Goal: Information Seeking & Learning: Learn about a topic

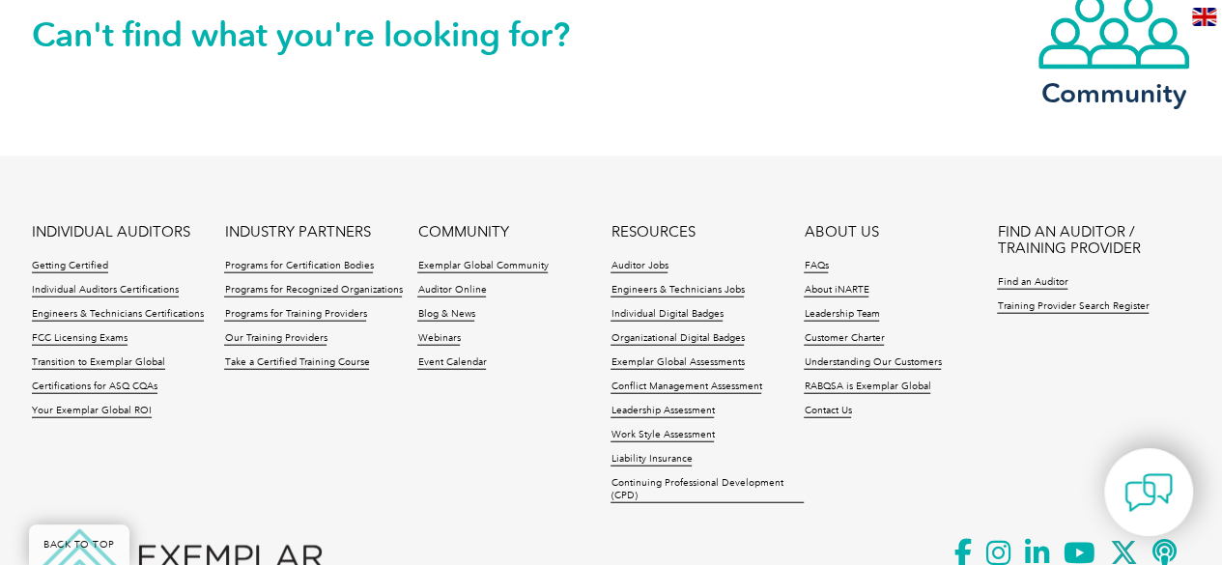
scroll to position [2309, 0]
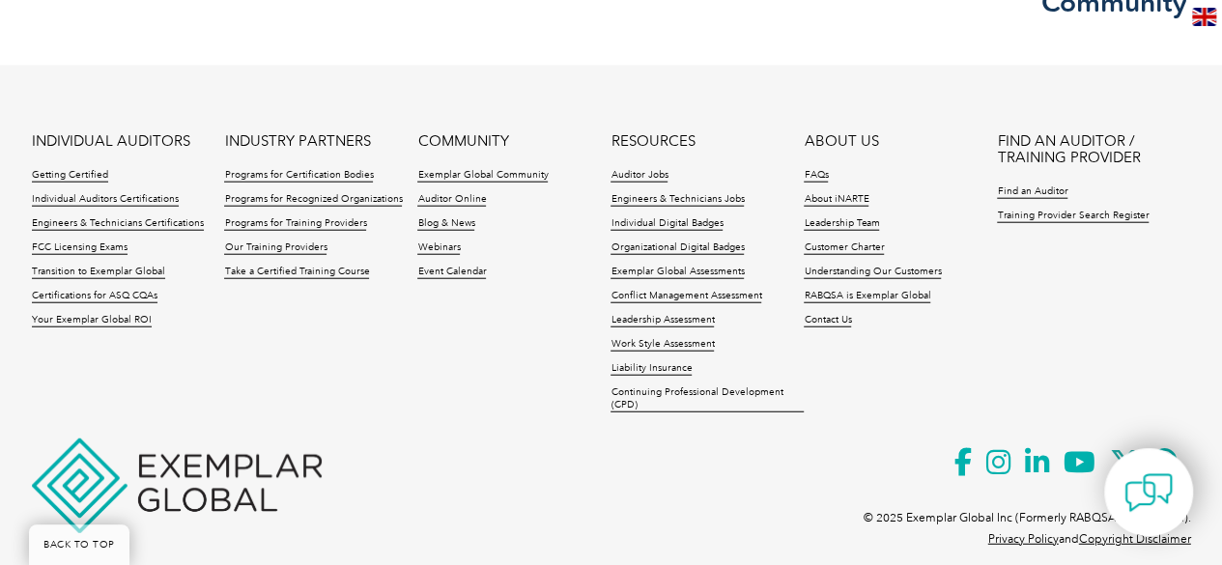
click at [294, 456] on img at bounding box center [177, 486] width 290 height 95
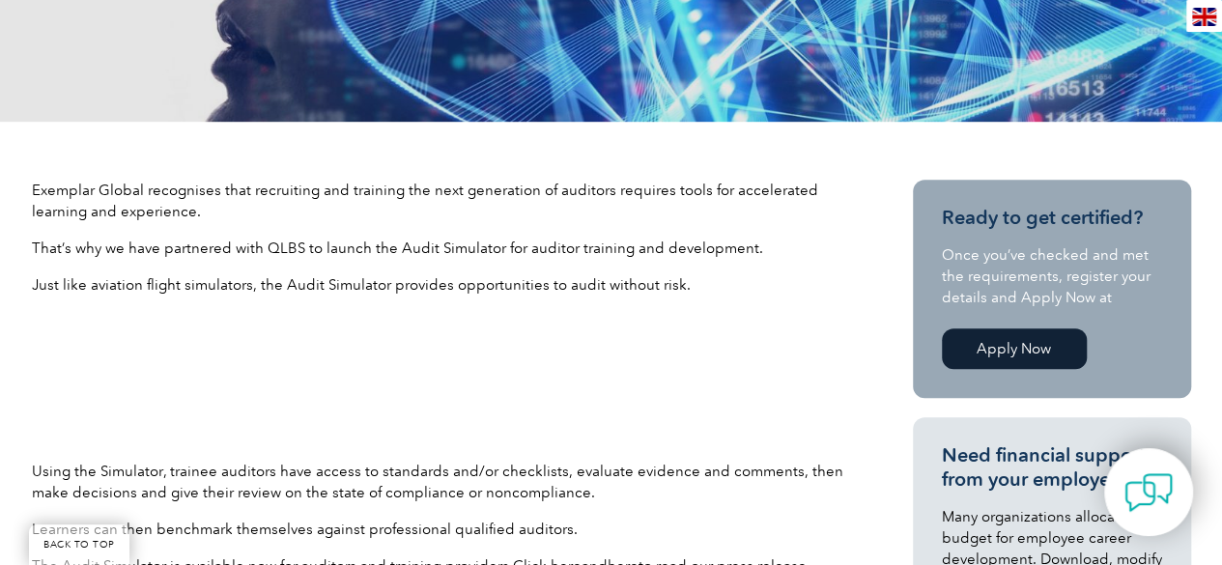
scroll to position [473, 0]
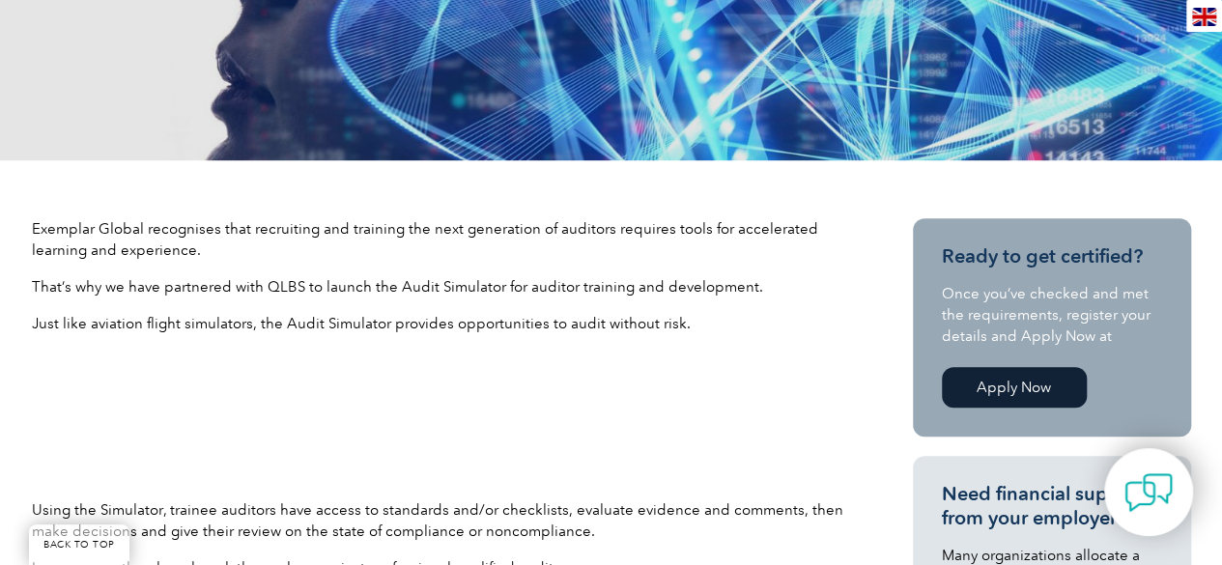
click at [138, 239] on p "Exemplar Global recognises that recruiting and training the next generation of …" at bounding box center [438, 239] width 812 height 43
drag, startPoint x: 267, startPoint y: 284, endPoint x: 444, endPoint y: 282, distance: 177.8
click at [444, 282] on p "That’s why we have partnered with QLBS to launch the Audit Simulator for audito…" at bounding box center [438, 286] width 812 height 21
click at [842, 328] on p "Just like aviation flight simulators, the Audit Simulator provides opportunitie…" at bounding box center [438, 323] width 812 height 21
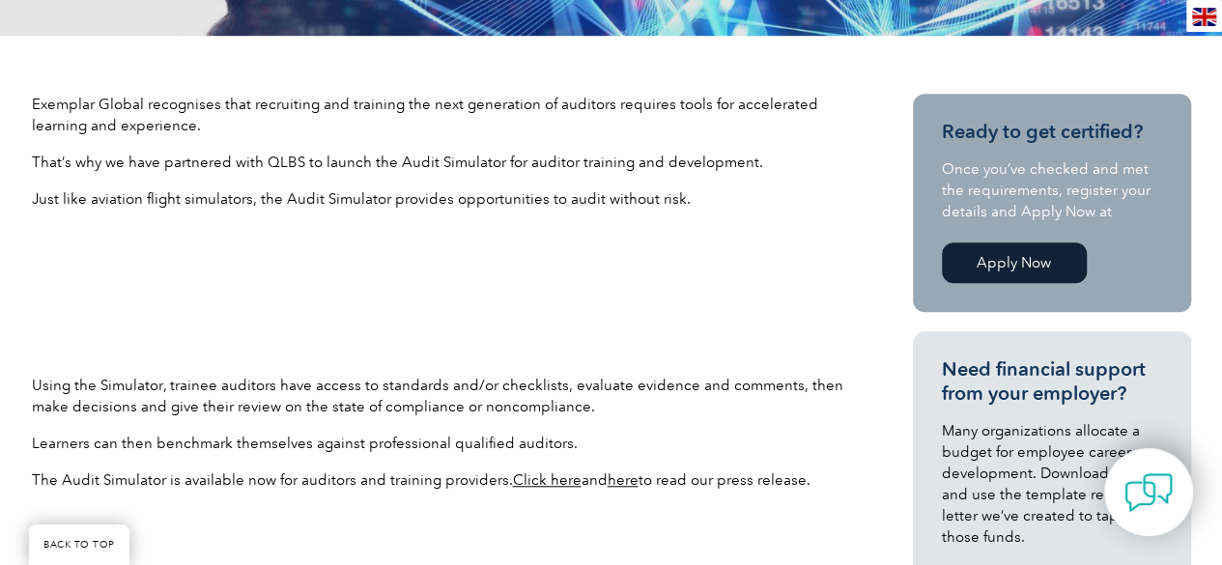
scroll to position [667, 0]
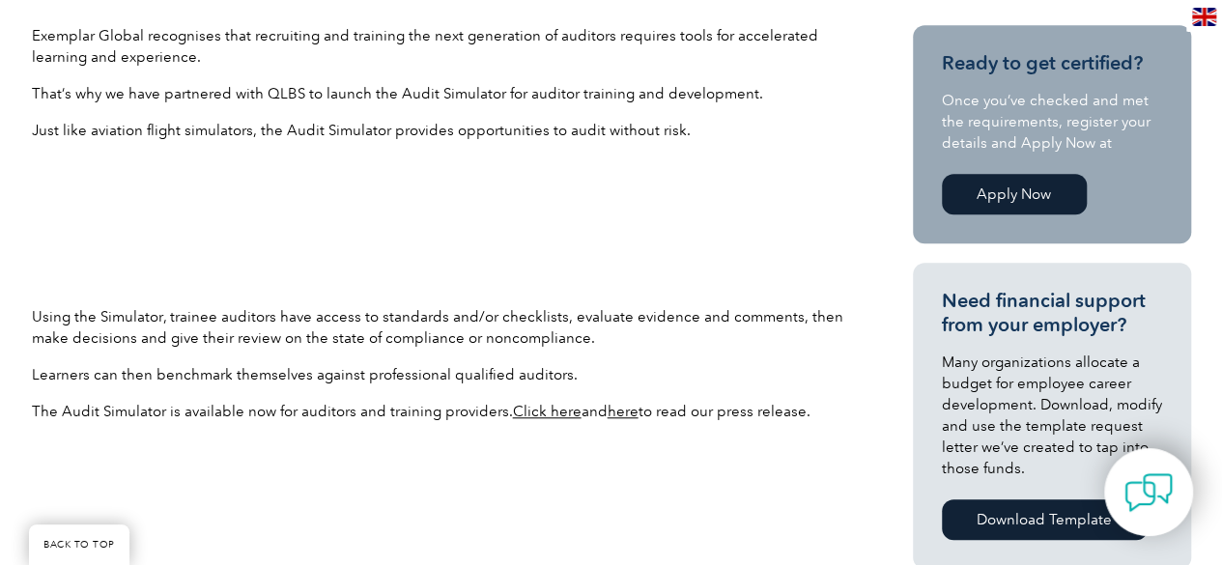
click at [555, 415] on link "Click here" at bounding box center [547, 411] width 69 height 17
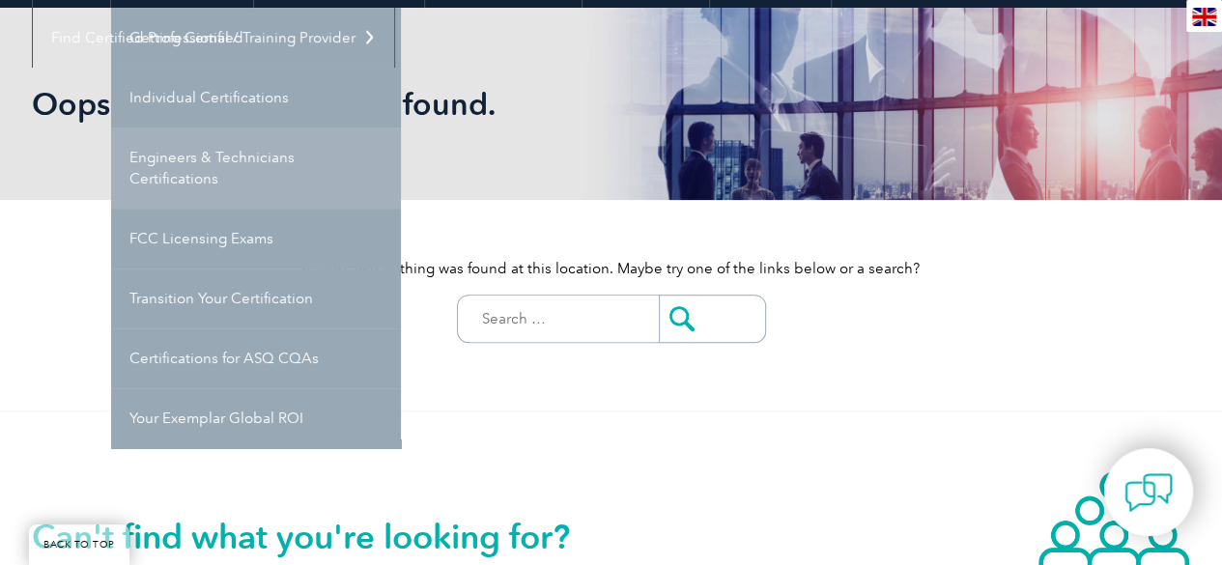
scroll to position [290, 0]
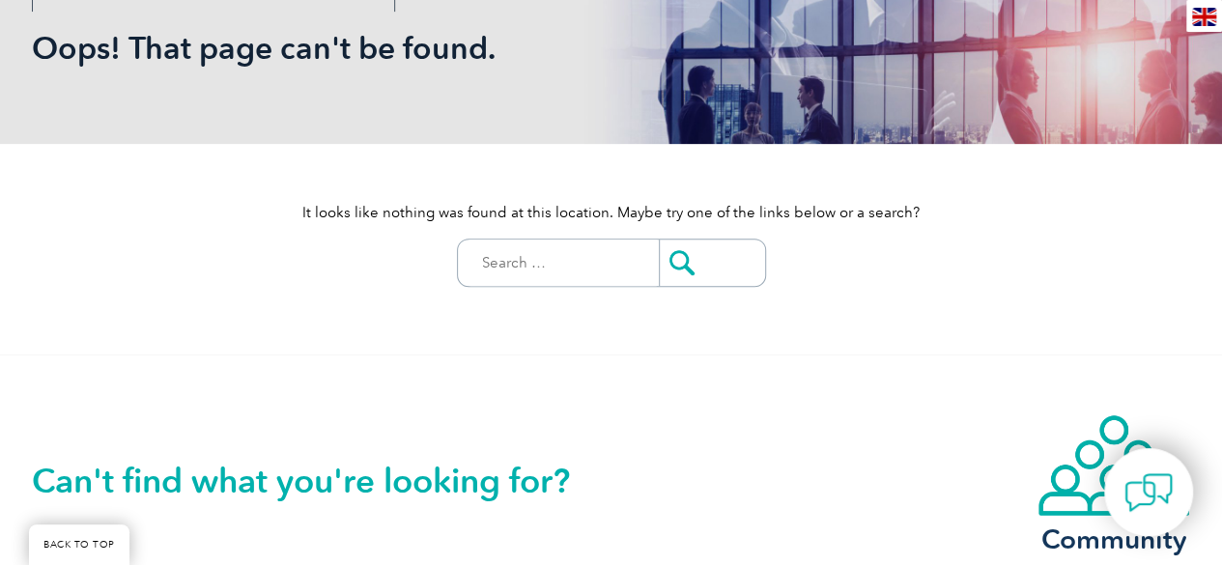
click at [640, 393] on div "Can't find what you're looking for? Community" at bounding box center [611, 479] width 1159 height 247
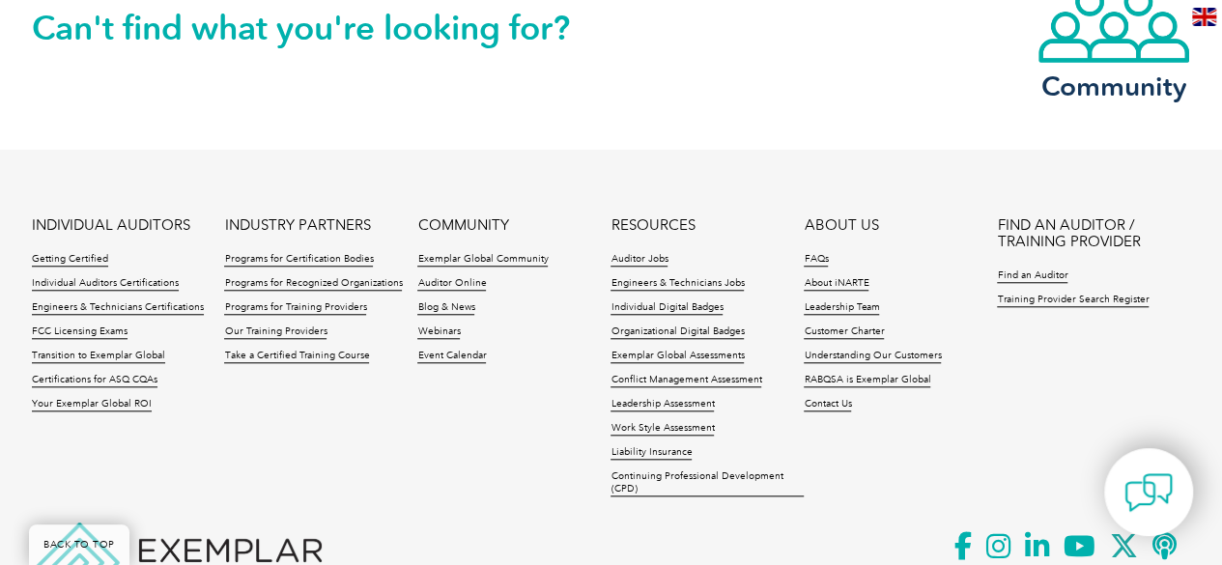
scroll to position [848, 0]
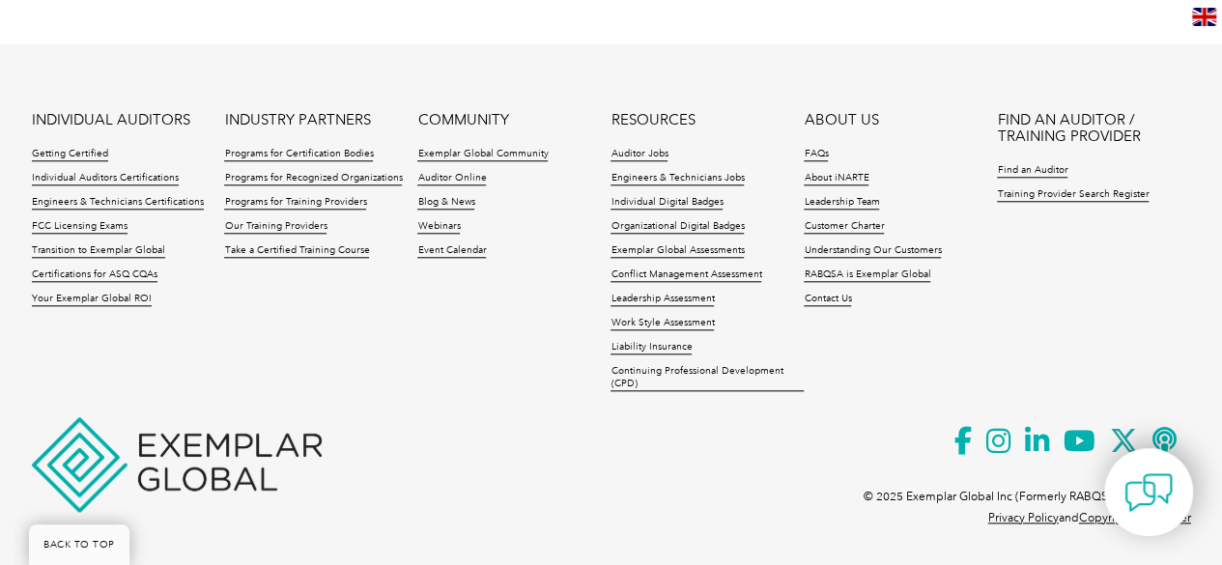
click at [719, 455] on p at bounding box center [611, 464] width 1159 height 21
click at [226, 354] on ul "INDIVIDUAL AUDITORS Getting Certified Individual Auditors Certifications Engine…" at bounding box center [611, 257] width 1159 height 290
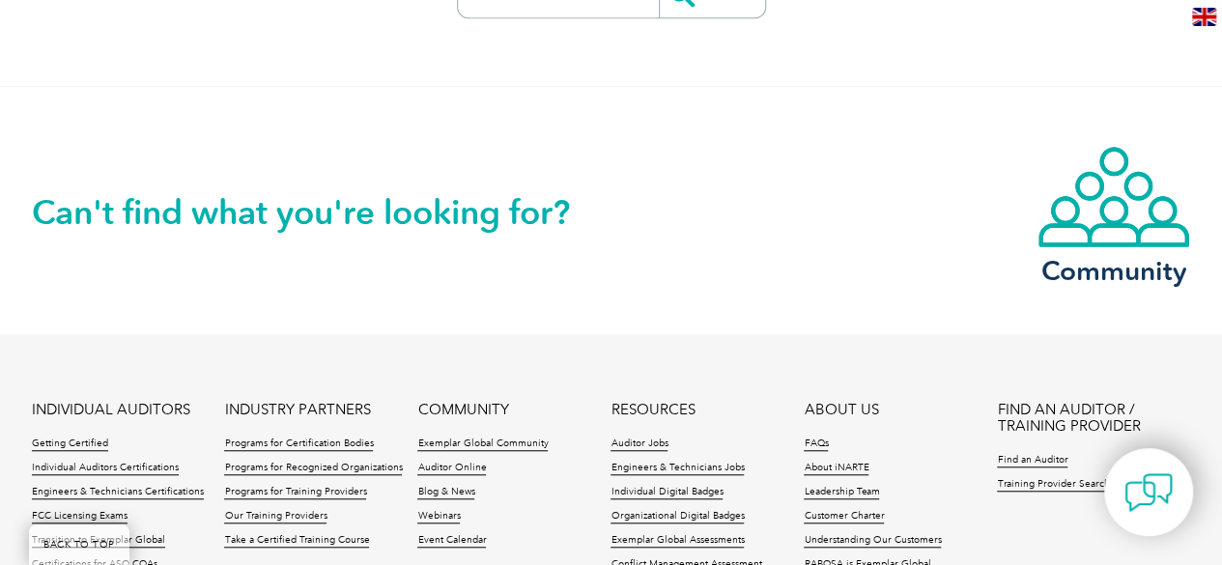
scroll to position [0, 0]
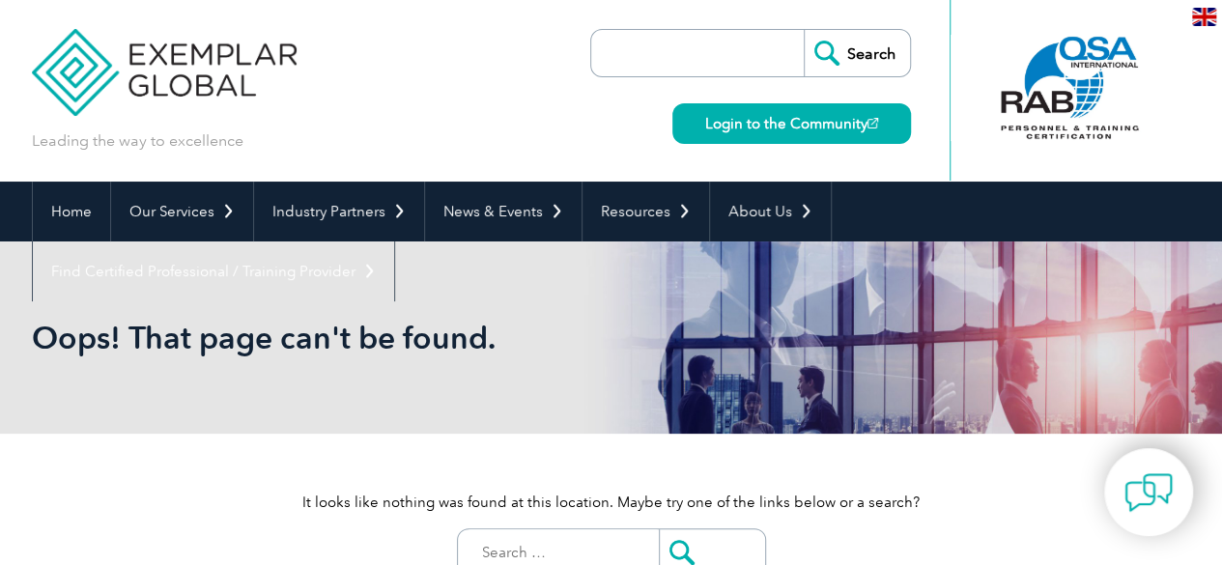
click at [189, 73] on img at bounding box center [165, 58] width 266 height 116
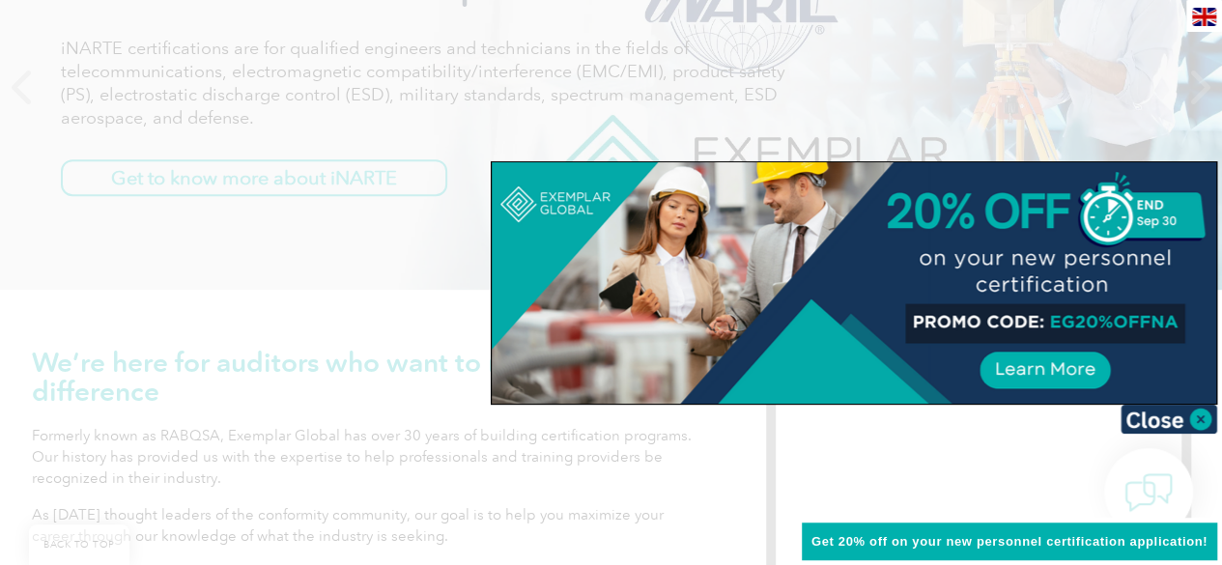
scroll to position [274, 0]
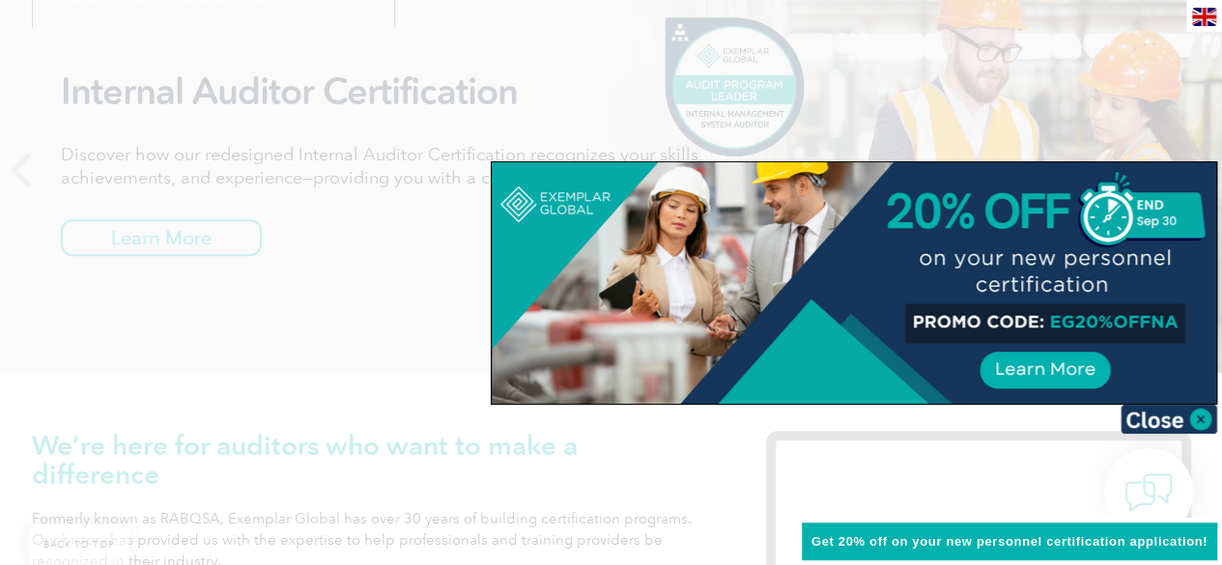
click at [786, 123] on div at bounding box center [611, 282] width 1222 height 565
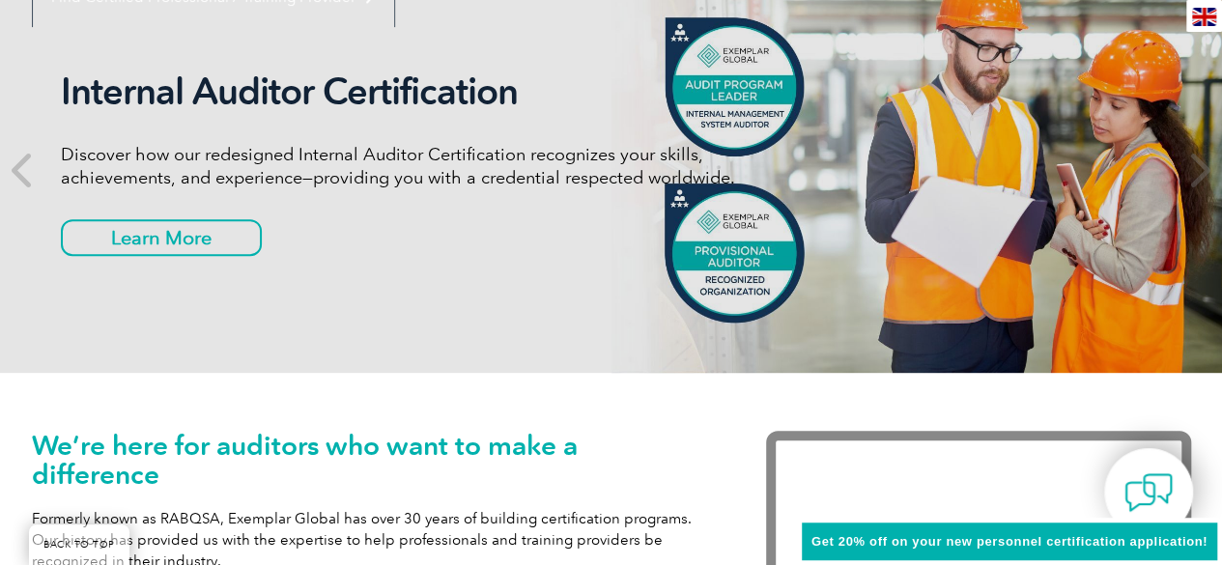
click at [553, 291] on div "Internal Auditor Certification Discover how our redesigned Internal Auditor Cer…" at bounding box center [611, 170] width 1159 height 406
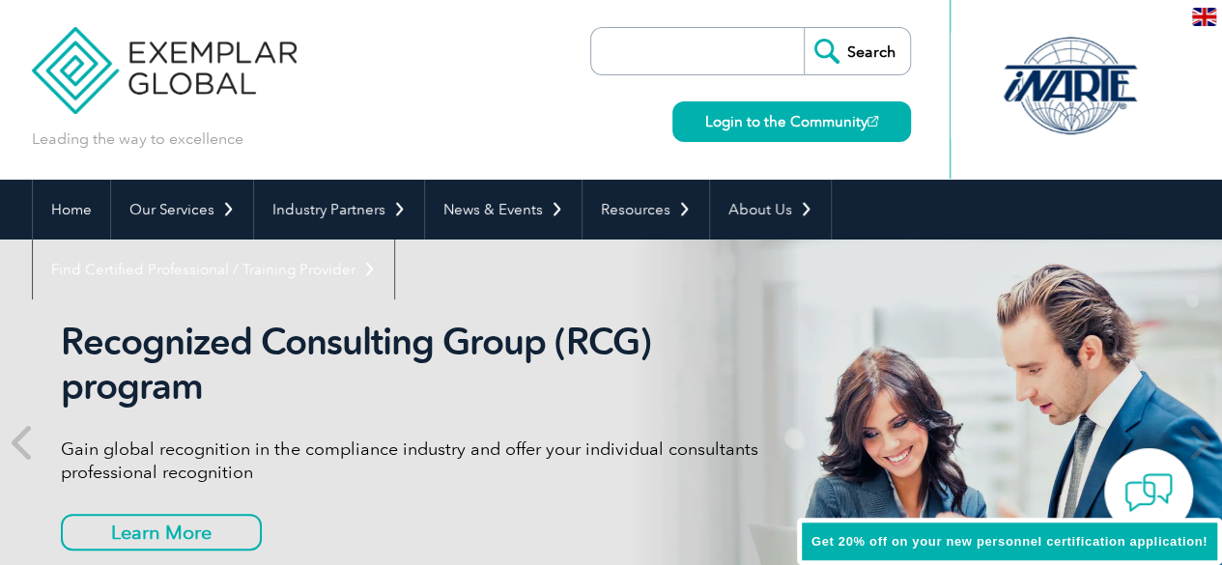
scroll to position [0, 0]
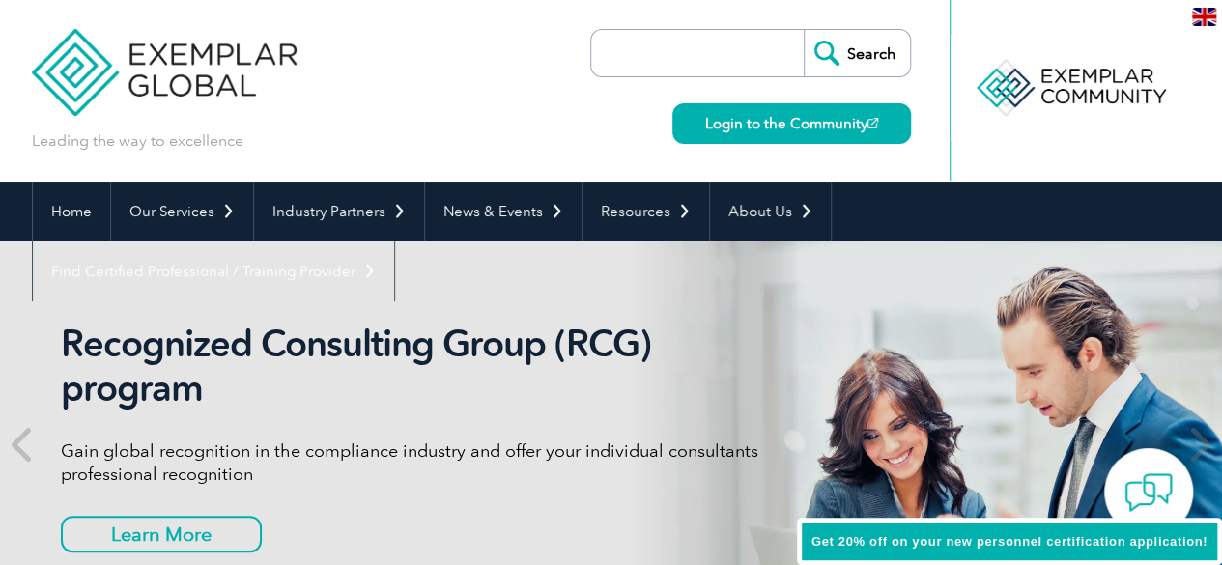
click at [87, 71] on img at bounding box center [165, 58] width 266 height 116
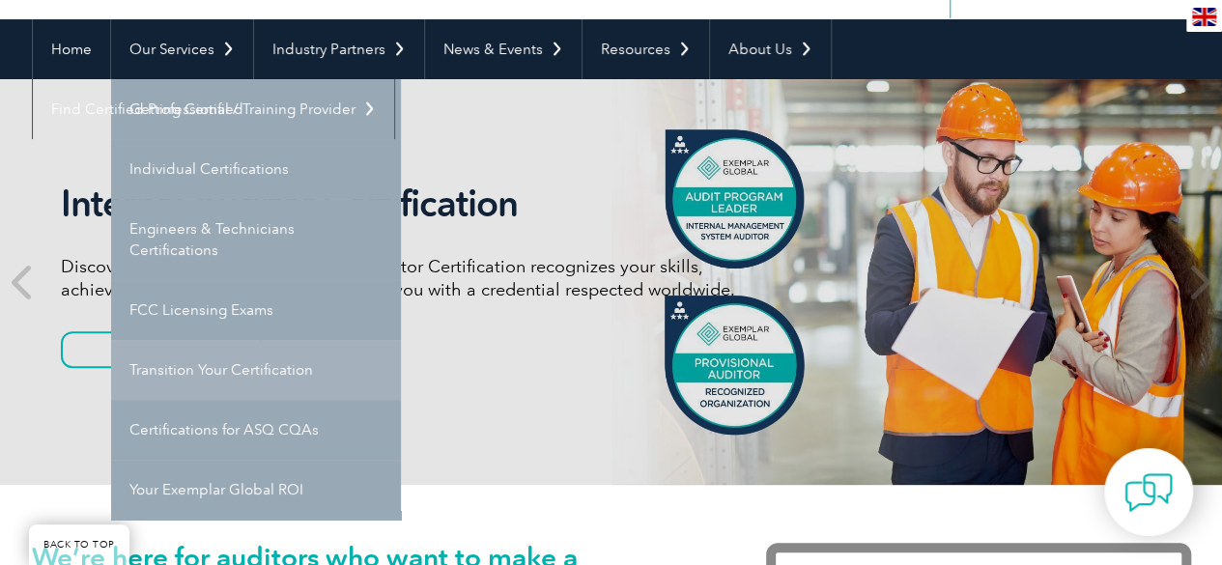
scroll to position [193, 0]
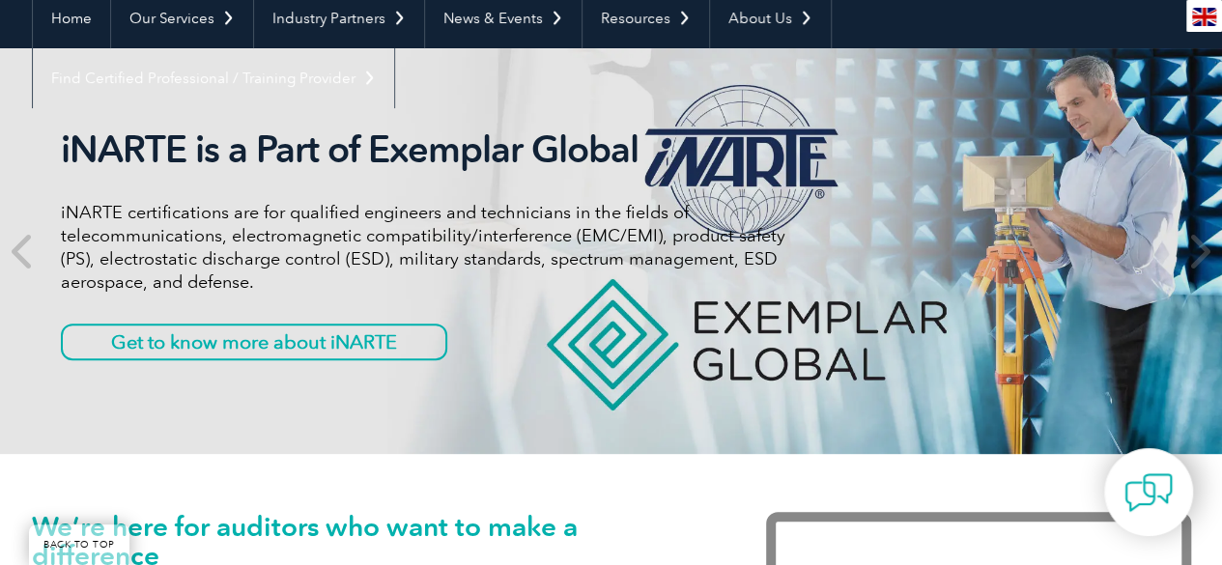
click at [680, 92] on div "iNARTE is a Part of Exemplar Global iNARTE certifications are for qualified eng…" at bounding box center [611, 251] width 1159 height 406
